Goal: Information Seeking & Learning: Find specific fact

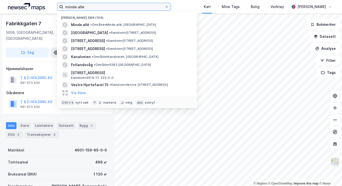
click at [103, 8] on input "minde alle" at bounding box center [114, 7] width 102 height 8
type input "brann stadion"
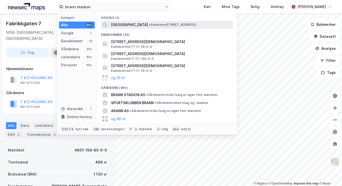
click at [149, 25] on span "• Eiendom • [STREET_ADDRESS]" at bounding box center [172, 25] width 47 height 4
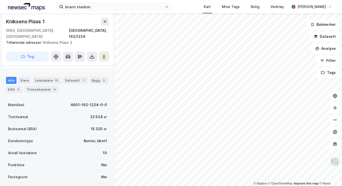
scroll to position [82, 0]
drag, startPoint x: 68, startPoint y: 127, endPoint x: 40, endPoint y: 66, distance: 67.4
click at [40, 70] on div "Info [PERSON_NAME] 10 Datasett 1 Bygg 3 ESG 5 Transaksjoner 4" at bounding box center [57, 82] width 115 height 24
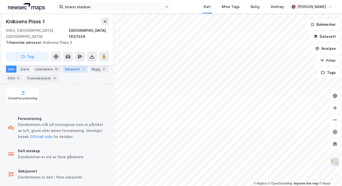
scroll to position [0, 0]
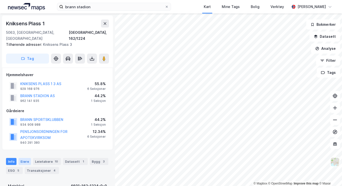
click at [26, 158] on div "Eiere" at bounding box center [25, 161] width 13 height 7
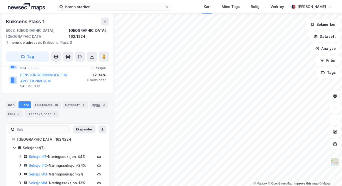
scroll to position [57, 0]
click at [21, 154] on icon at bounding box center [20, 156] width 4 height 4
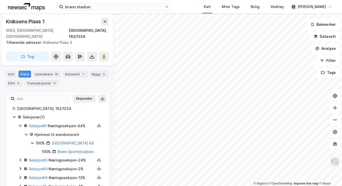
scroll to position [88, 0]
click at [43, 123] on link "Seksjon # 1" at bounding box center [38, 125] width 18 height 4
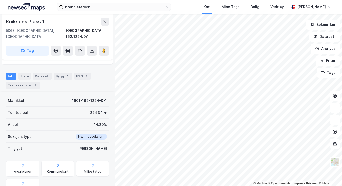
scroll to position [141, 0]
